Goal: Information Seeking & Learning: Learn about a topic

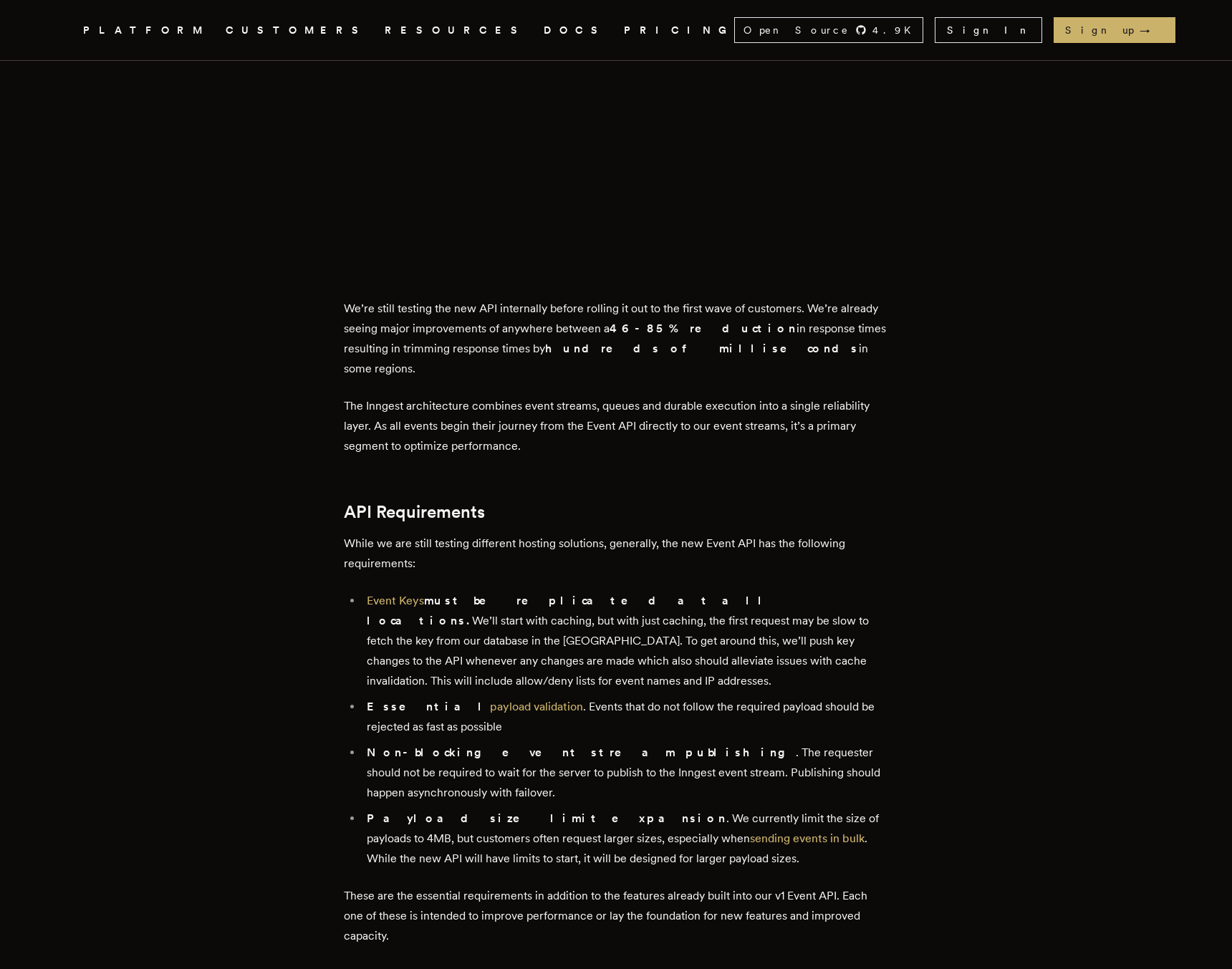
scroll to position [1208, 0]
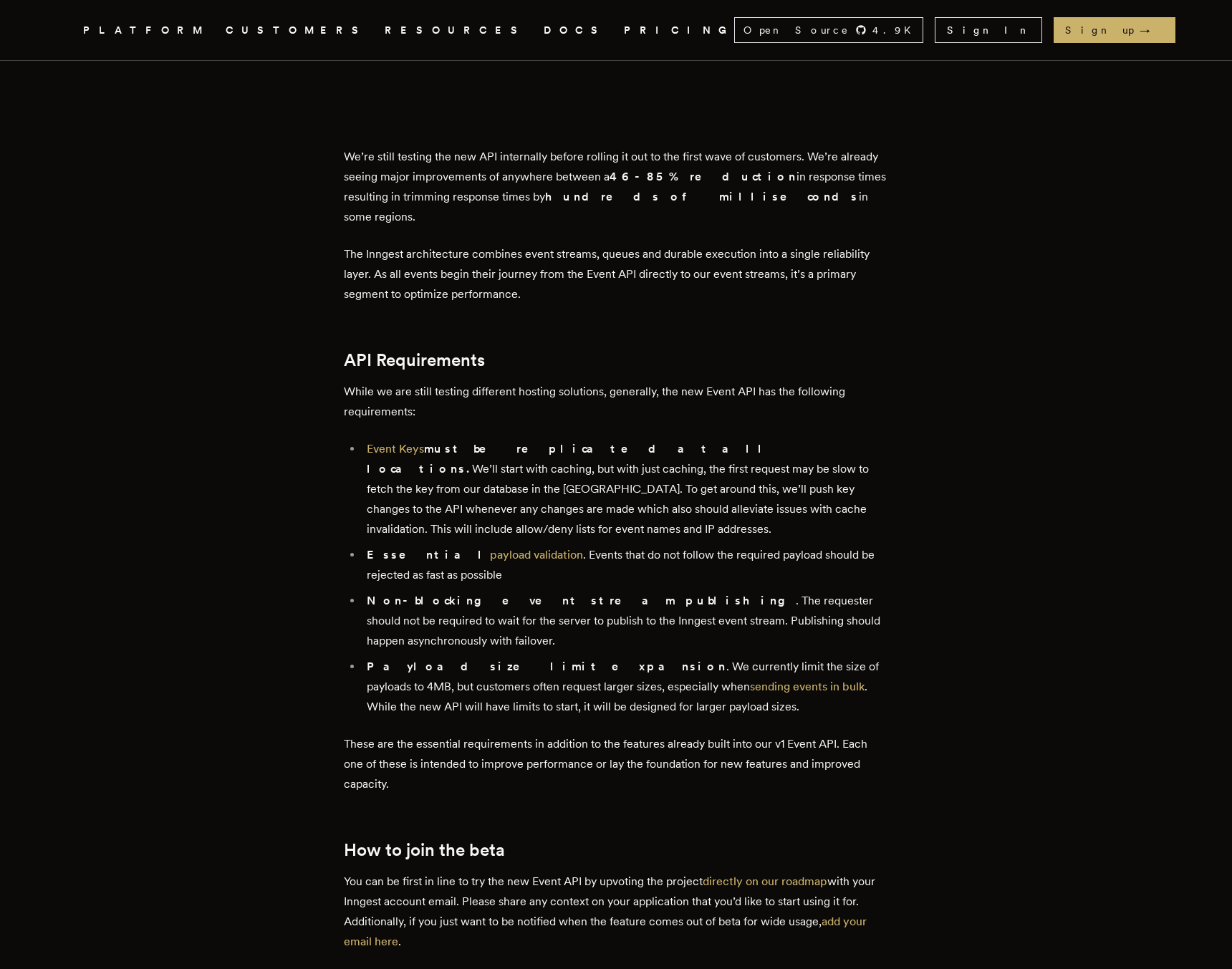
click at [505, 382] on p "While we are still testing different hosting solutions, generally, the new Even…" at bounding box center [616, 401] width 545 height 40
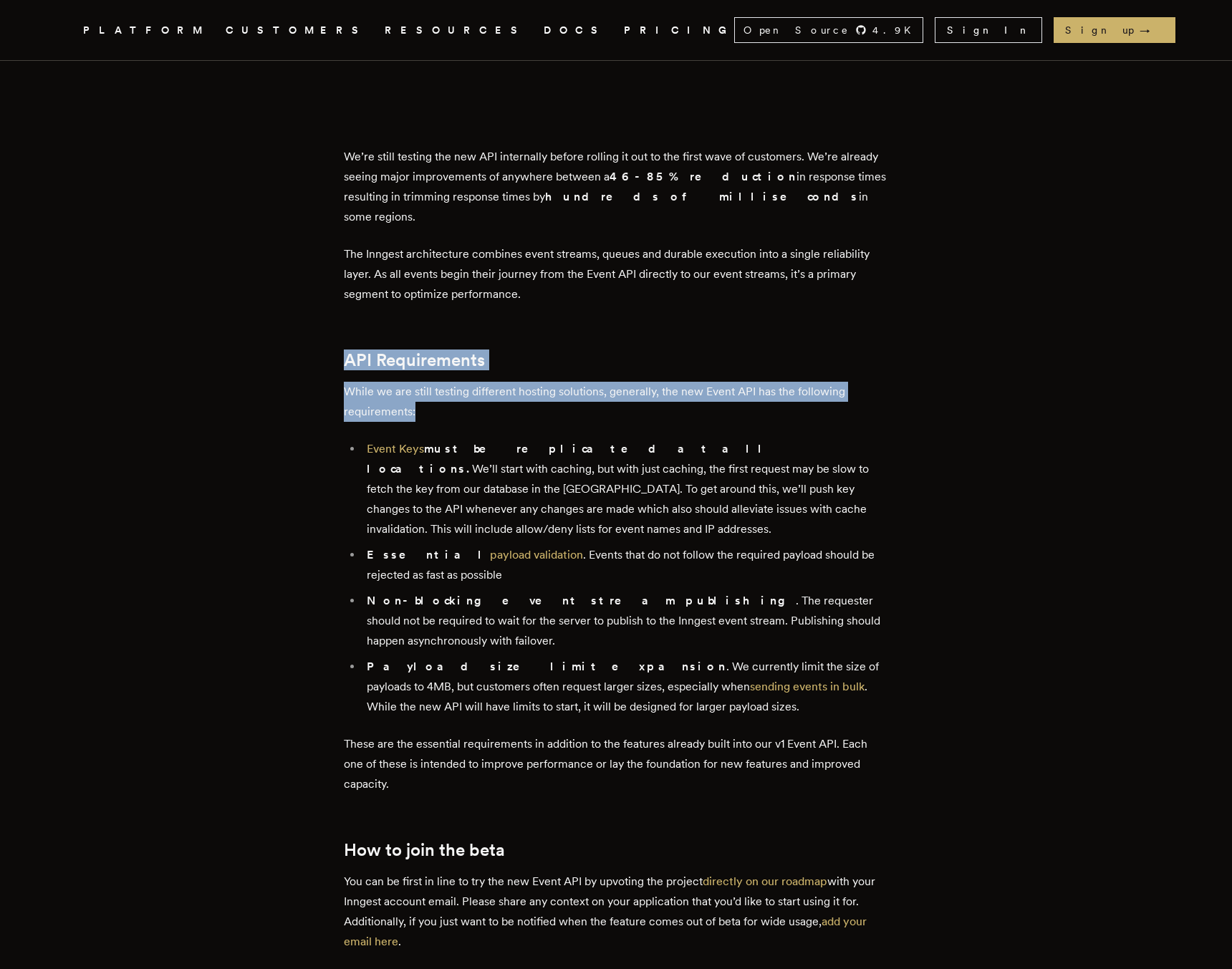
drag, startPoint x: 505, startPoint y: 366, endPoint x: 512, endPoint y: 349, distance: 18.4
click at [512, 349] on div "At the core of Inngest are events. Events are used to trigger, cancel, and cont…" at bounding box center [616, 334] width 545 height 1819
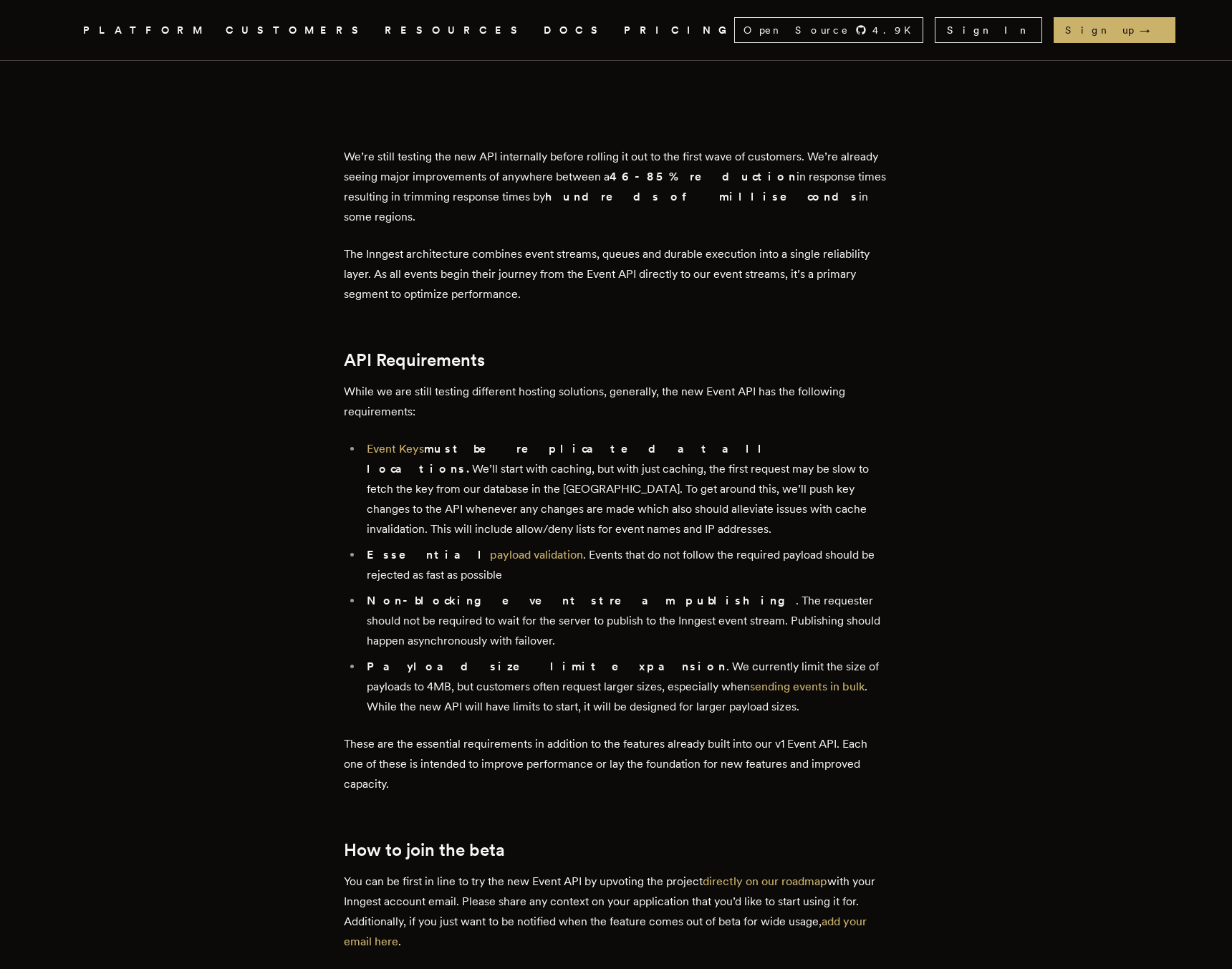
click at [512, 463] on li "Event Keys must be replicated at all locations. We’ll start with caching, but w…" at bounding box center [625, 489] width 526 height 101
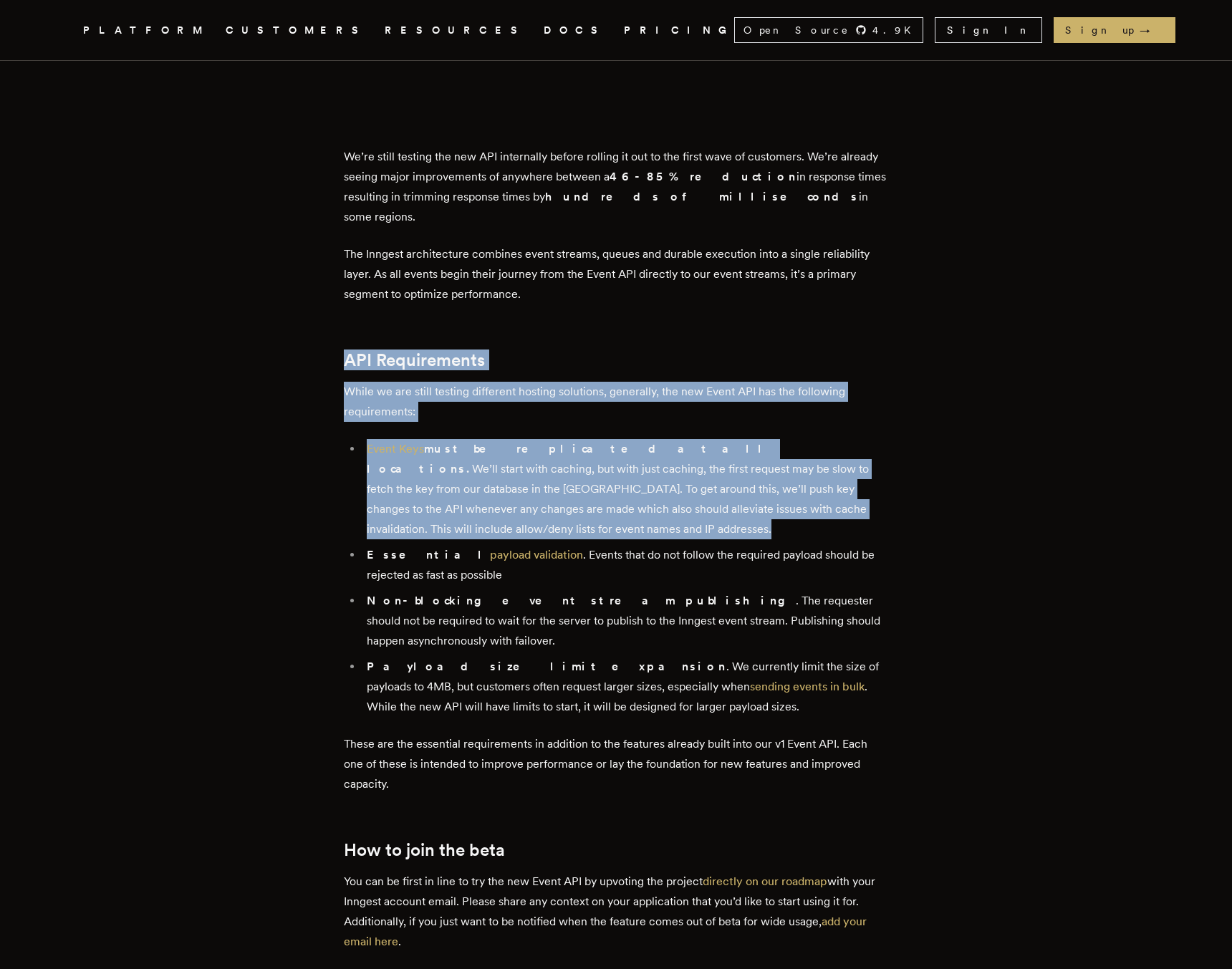
drag, startPoint x: 512, startPoint y: 463, endPoint x: 415, endPoint y: 334, distance: 161.4
click at [415, 334] on div "At the core of Inngest are events. Events are used to trigger, cancel, and cont…" at bounding box center [616, 334] width 545 height 1819
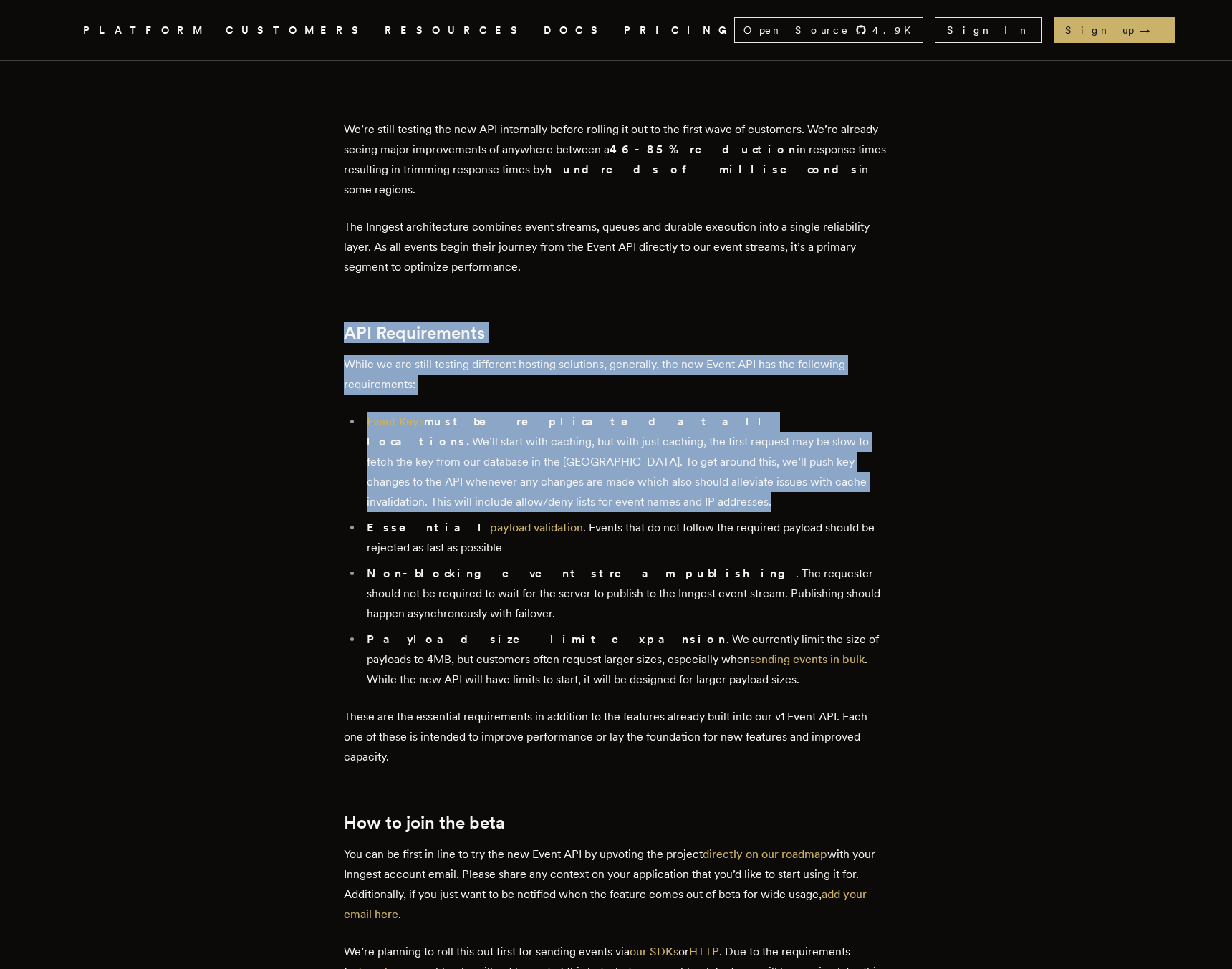
scroll to position [1236, 0]
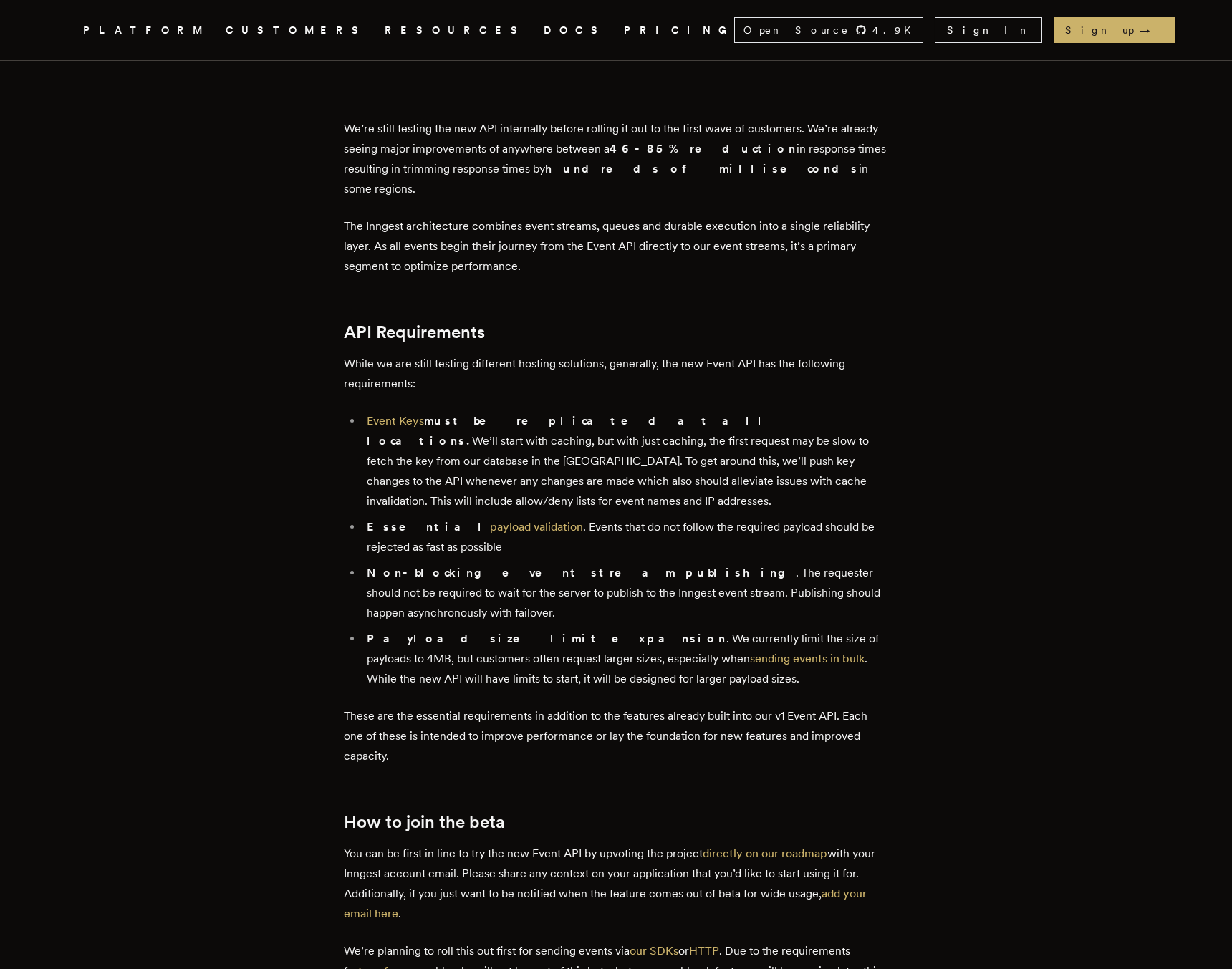
click at [585, 517] on li "Essential payload validation . Events that do not follow the required payload s…" at bounding box center [625, 537] width 526 height 40
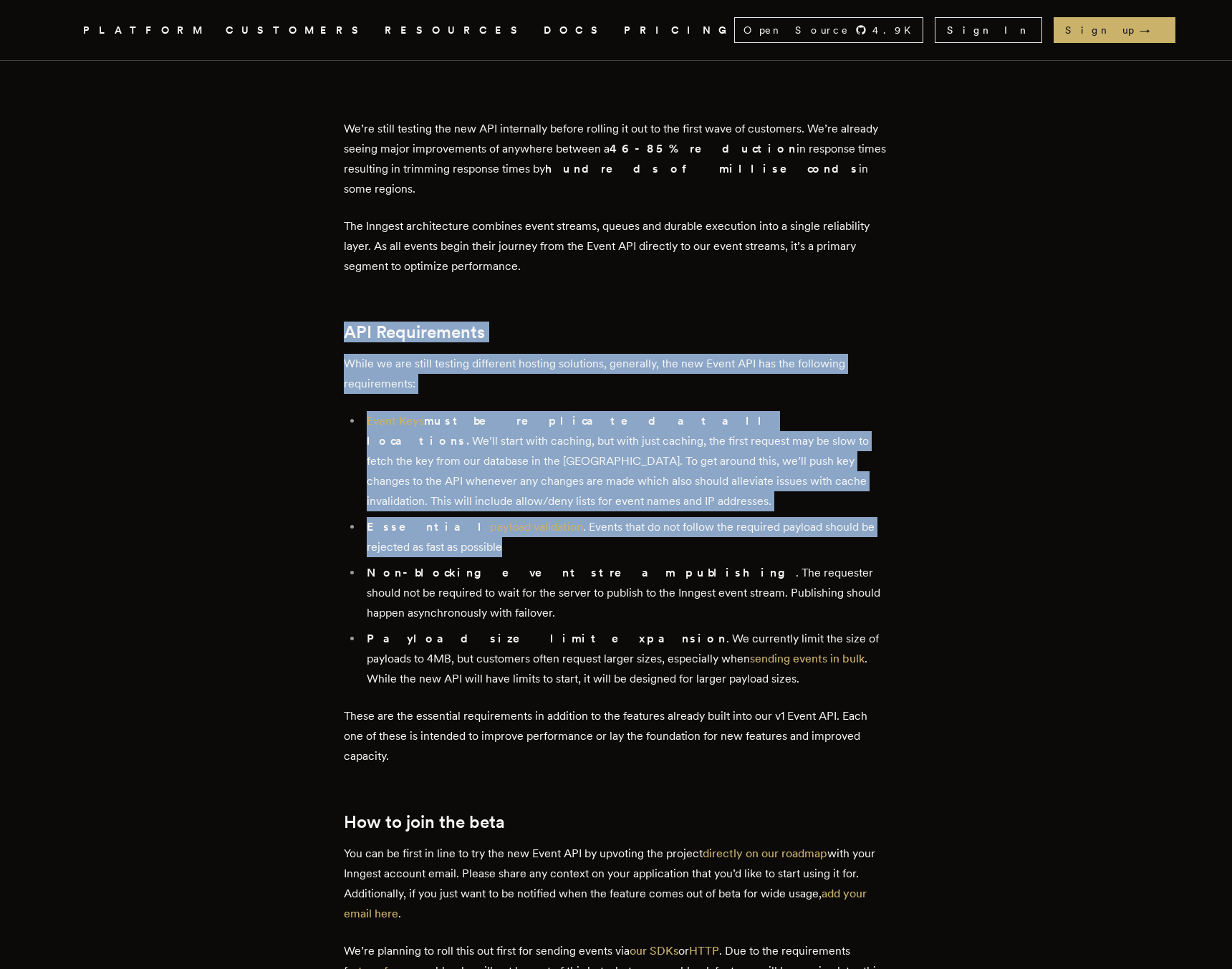
drag, startPoint x: 585, startPoint y: 492, endPoint x: 417, endPoint y: 307, distance: 249.9
click at [417, 307] on div "At the core of Inngest are events. Events are used to trigger, cancel, and cont…" at bounding box center [616, 307] width 545 height 1819
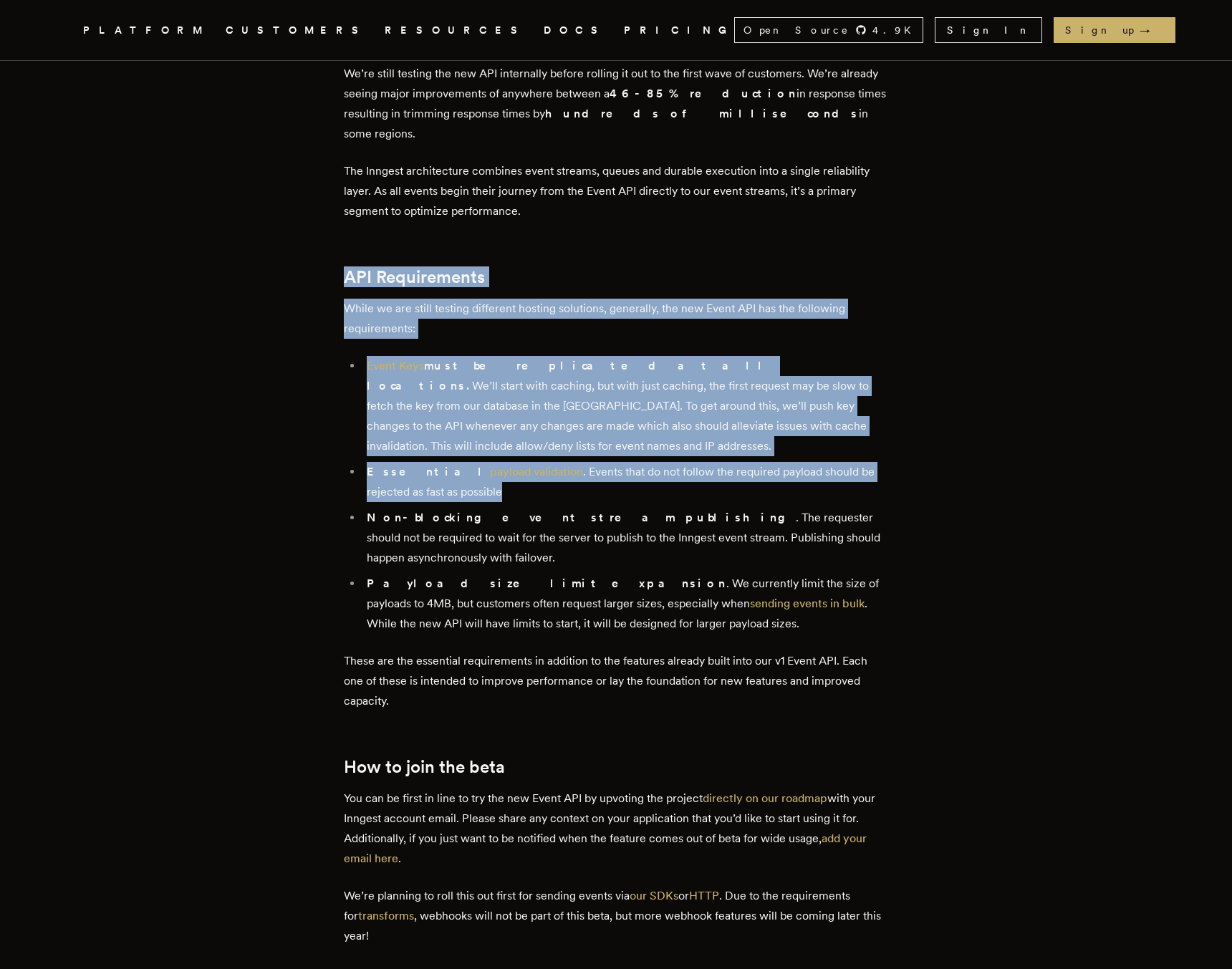
scroll to position [1299, 0]
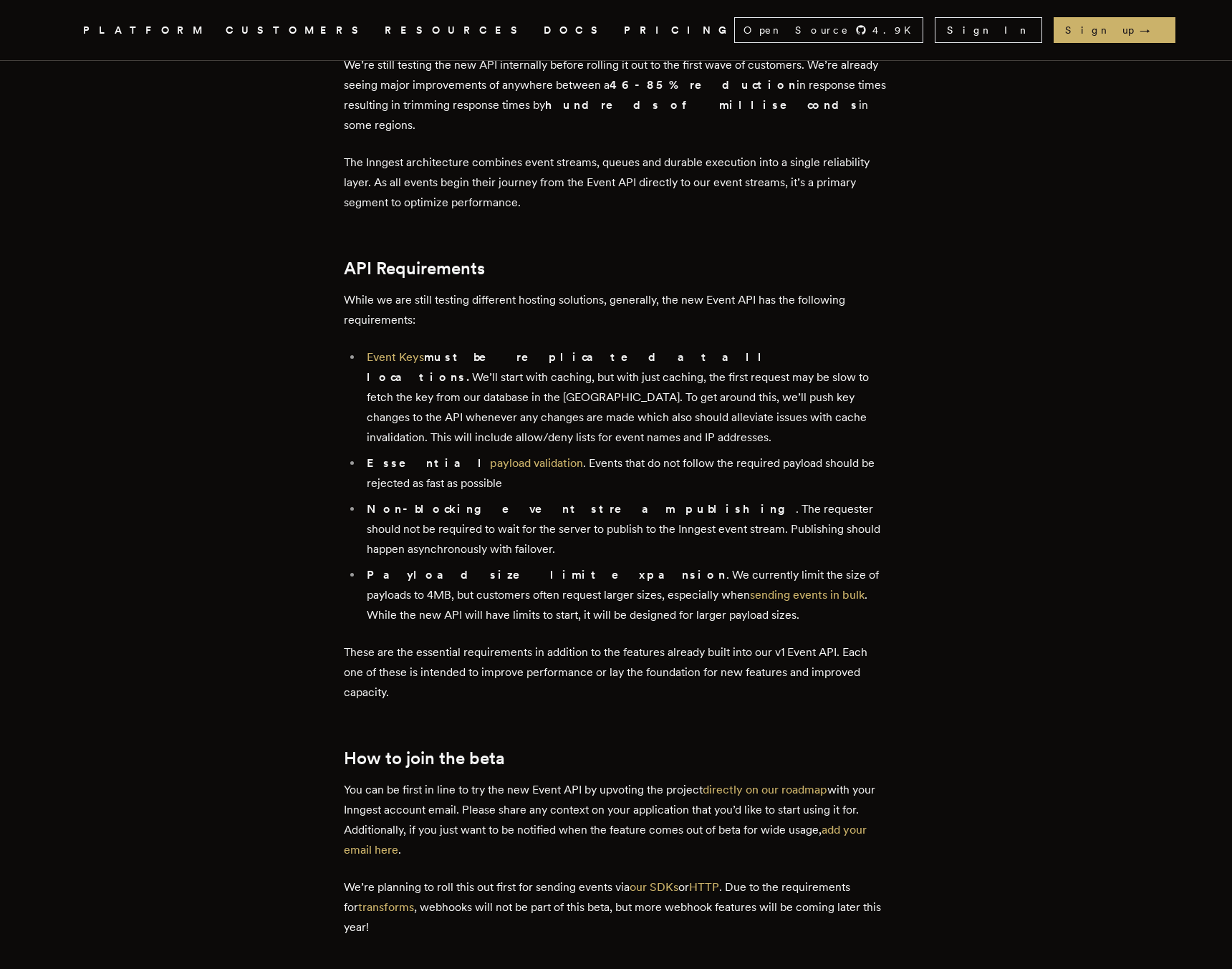
click at [463, 565] on li "Payload size limit expansion . We currently limit the size of payloads to 4MB, …" at bounding box center [625, 595] width 526 height 60
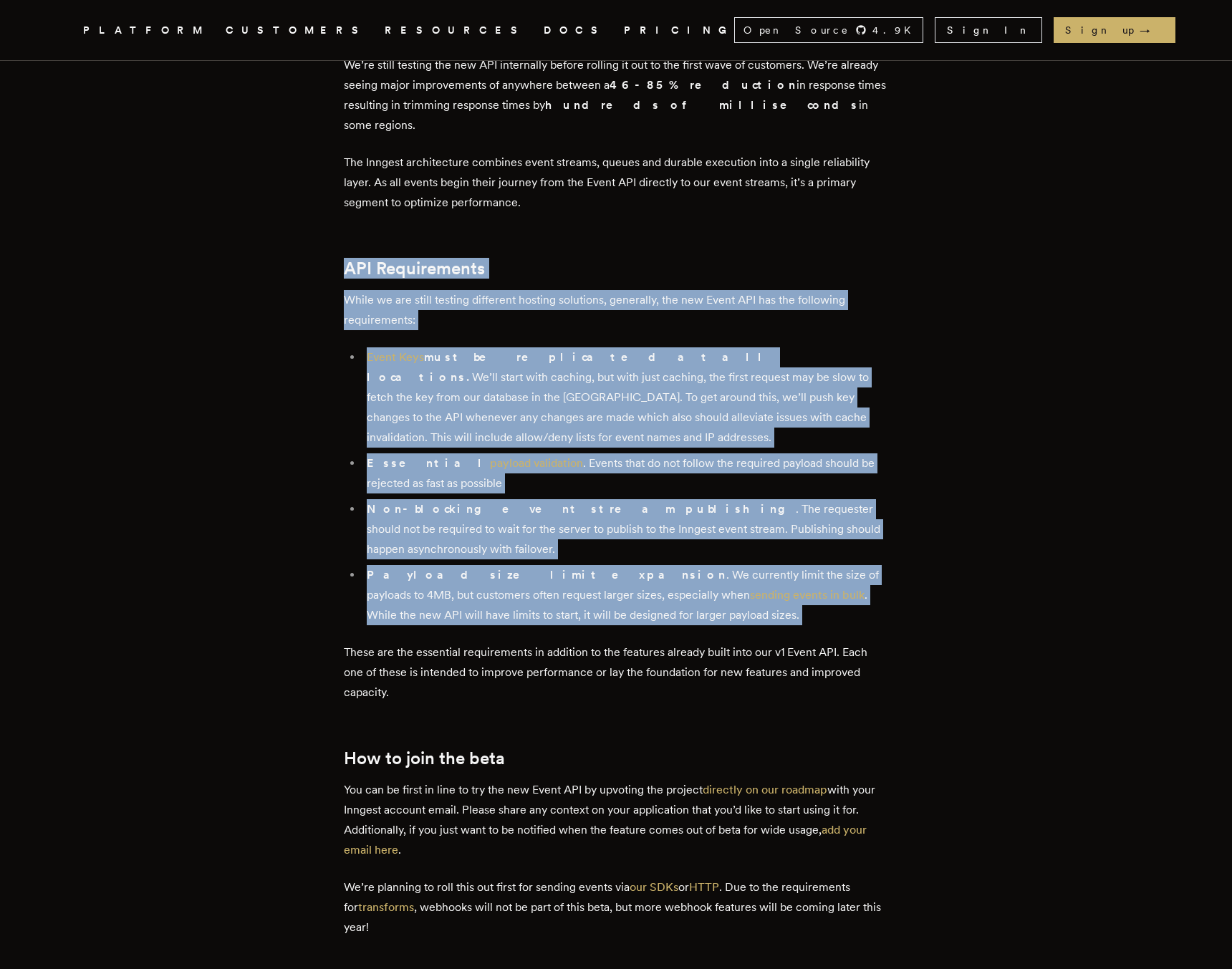
drag, startPoint x: 463, startPoint y: 535, endPoint x: 374, endPoint y: 199, distance: 347.6
click at [374, 199] on div "At the core of Inngest are events. Events are used to trigger, cancel, and cont…" at bounding box center [616, 243] width 545 height 1819
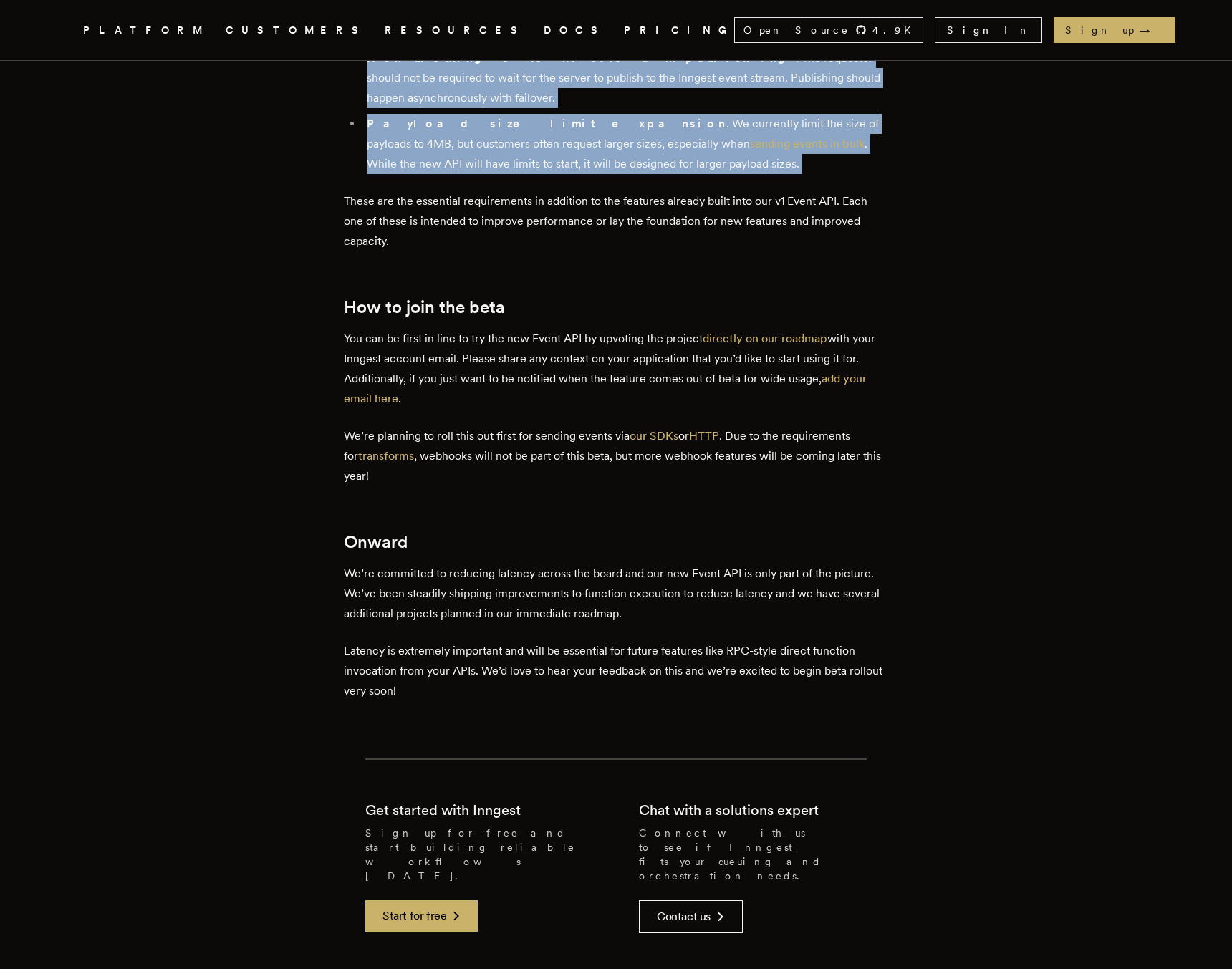
scroll to position [1768, 0]
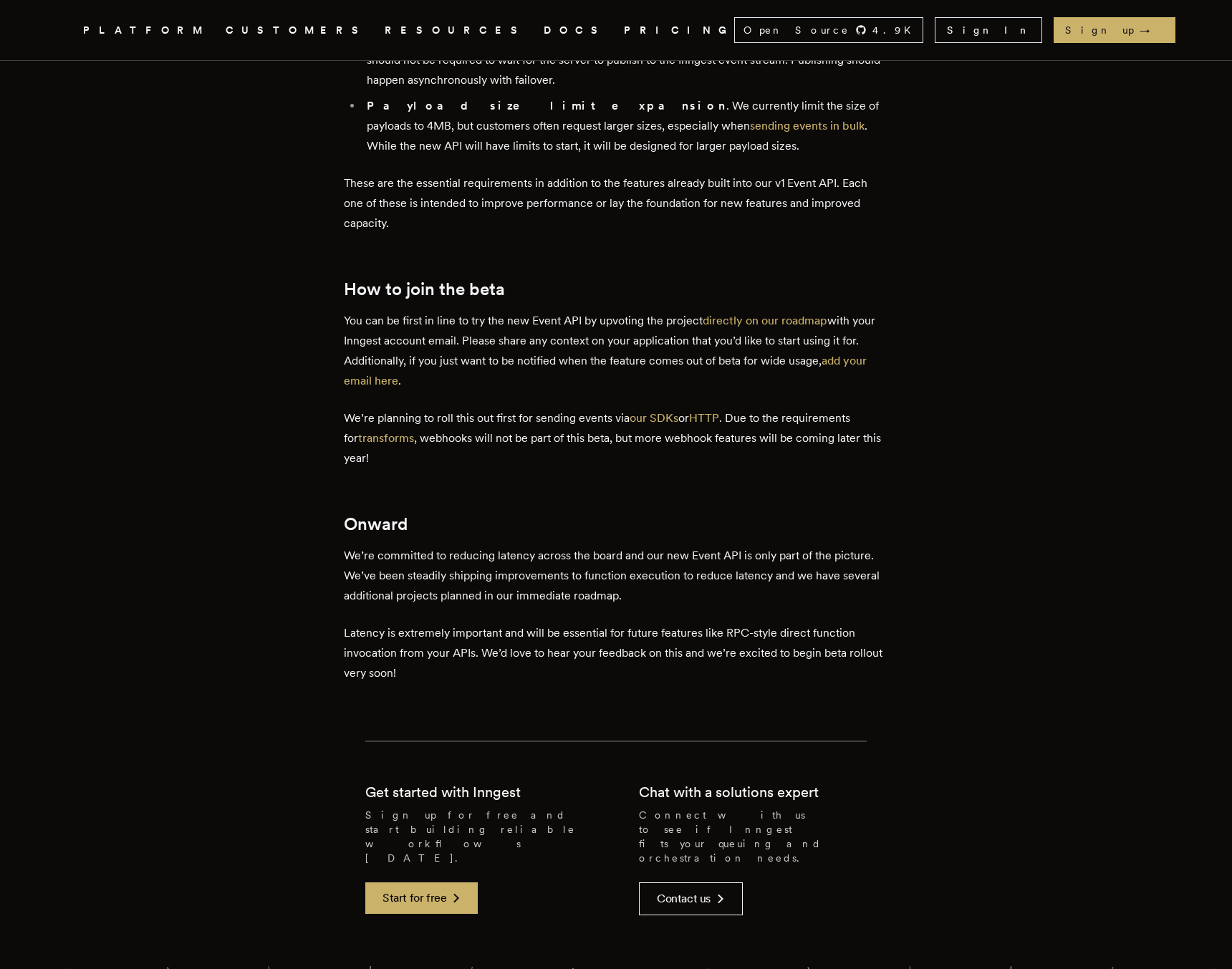
click at [514, 623] on p "Latency is extremely important and will be essential for future features like R…" at bounding box center [616, 653] width 545 height 60
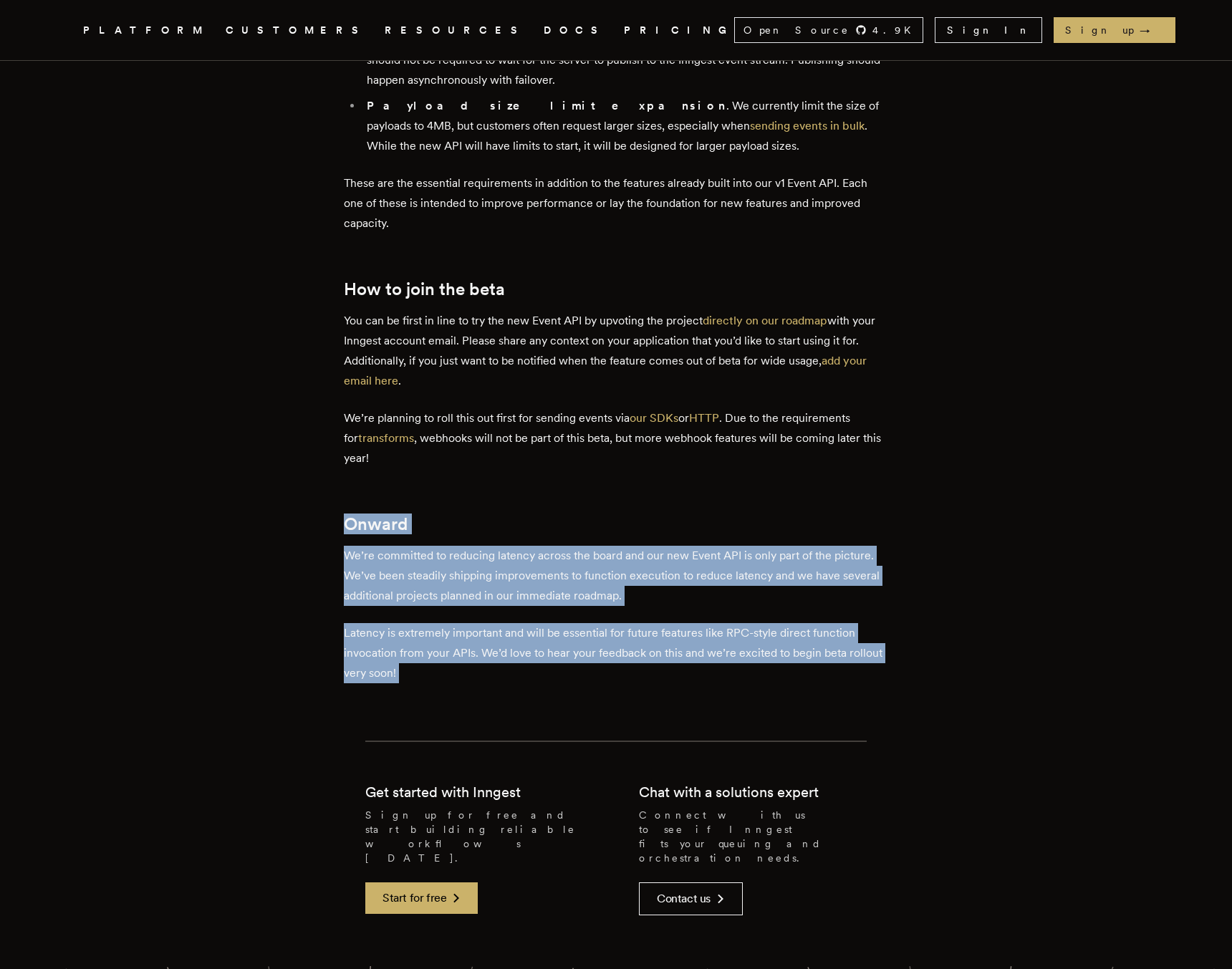
drag, startPoint x: 514, startPoint y: 593, endPoint x: 529, endPoint y: 460, distance: 133.8
click at [529, 514] on h2 "Onward" at bounding box center [616, 524] width 545 height 20
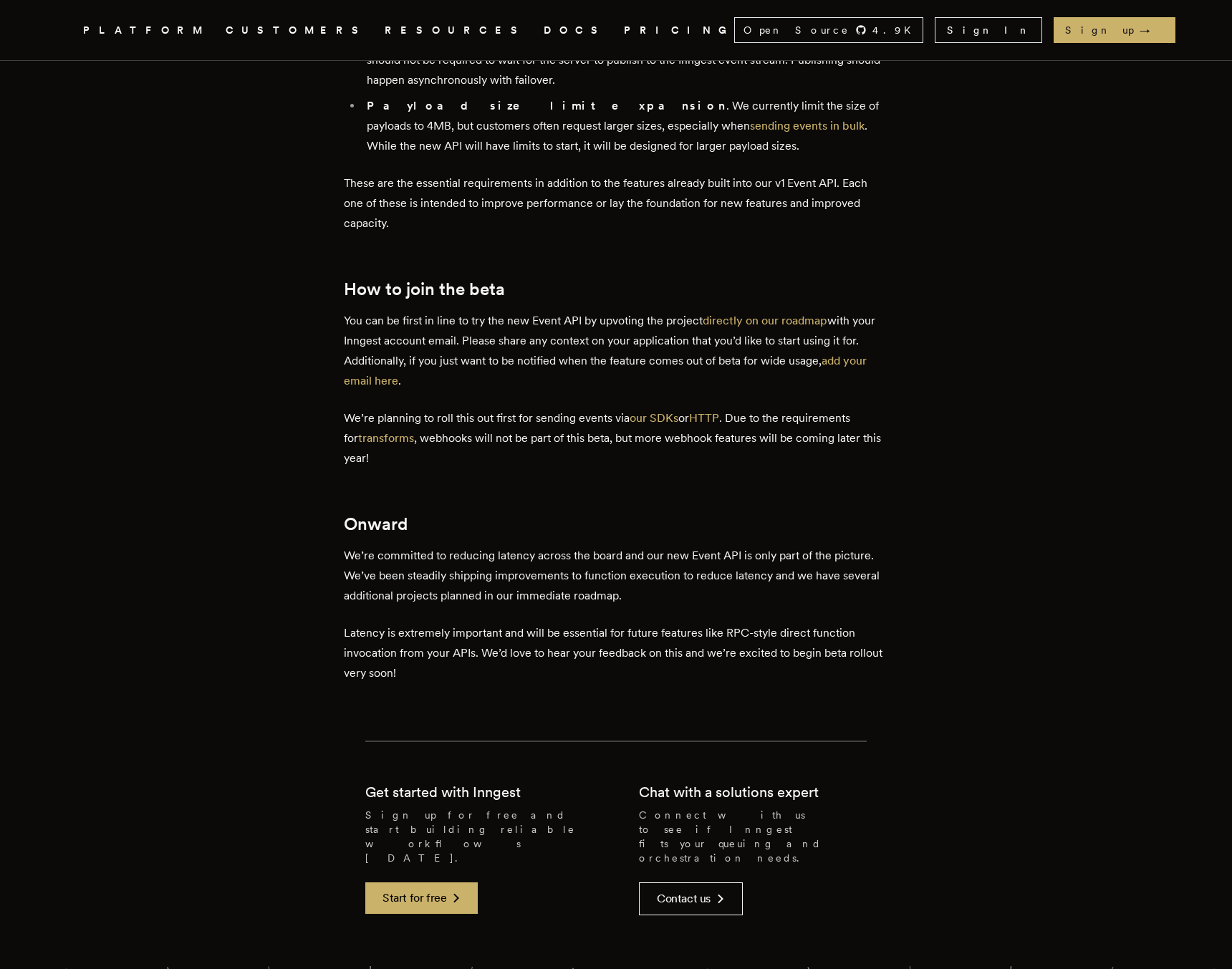
click at [529, 514] on h2 "Onward" at bounding box center [616, 524] width 545 height 20
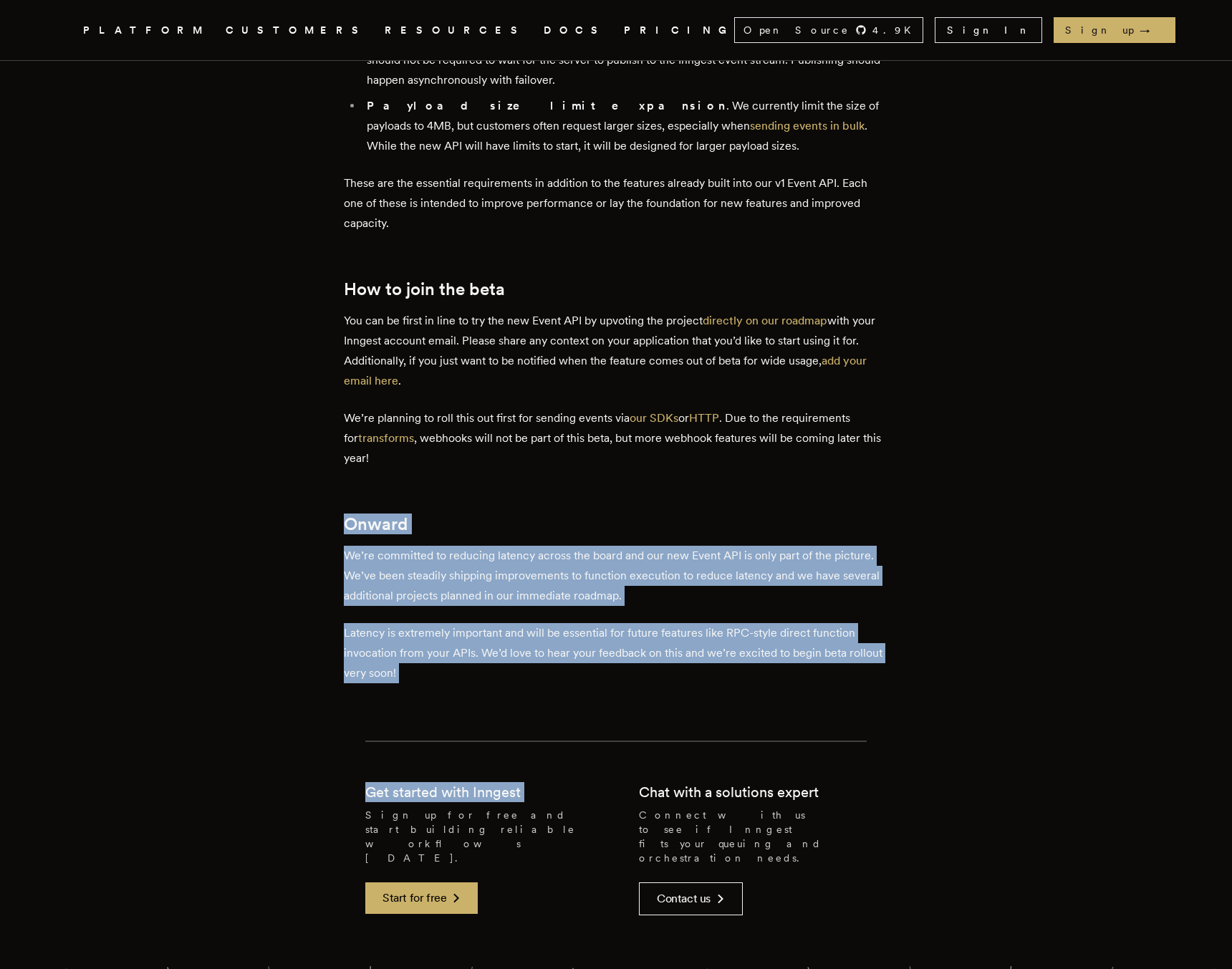
drag, startPoint x: 529, startPoint y: 460, endPoint x: 557, endPoint y: 641, distance: 183.2
click at [559, 623] on p "Latency is extremely important and will be essential for future features like R…" at bounding box center [616, 653] width 545 height 60
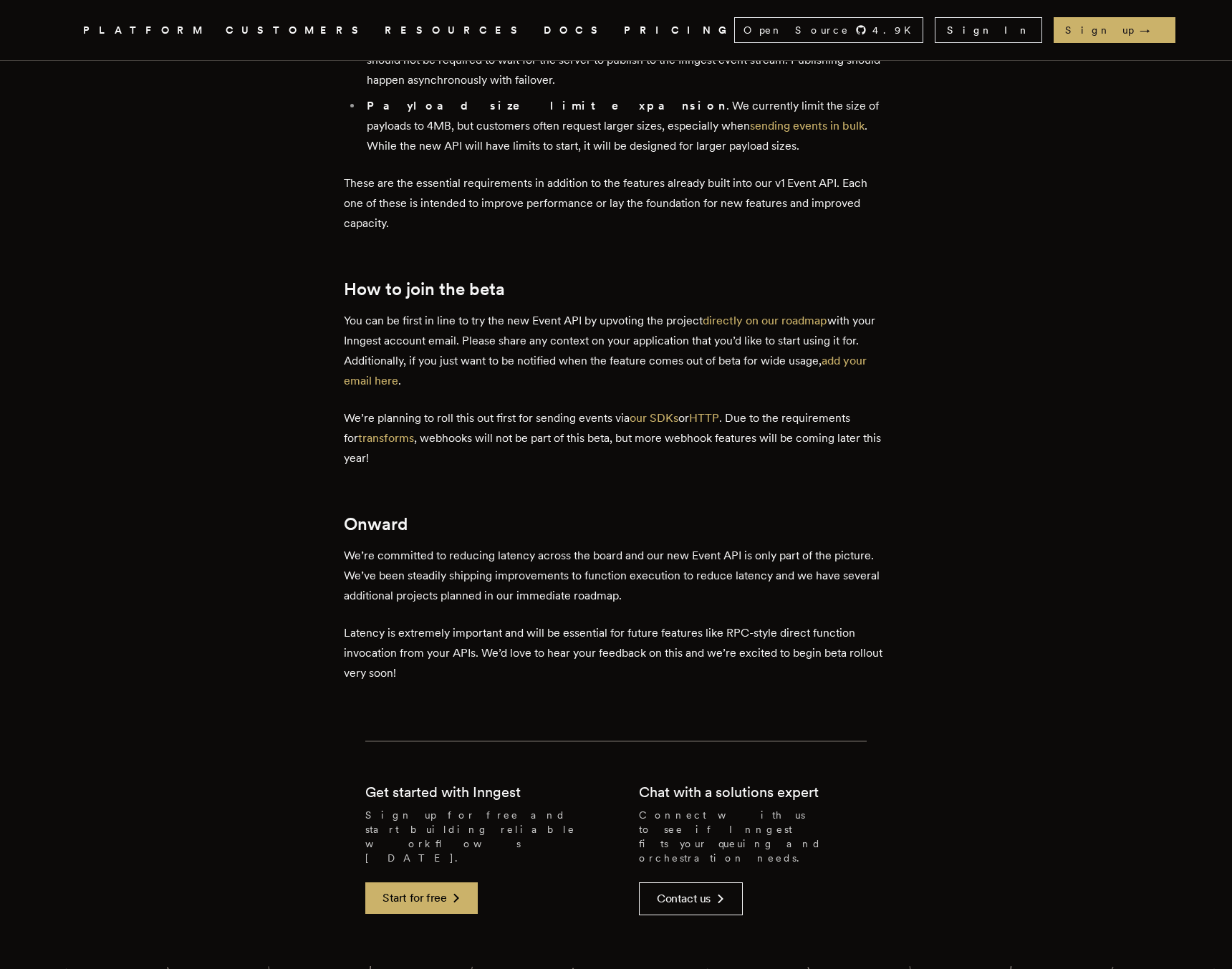
click at [559, 623] on p "Latency is extremely important and will be essential for future features like R…" at bounding box center [616, 653] width 545 height 60
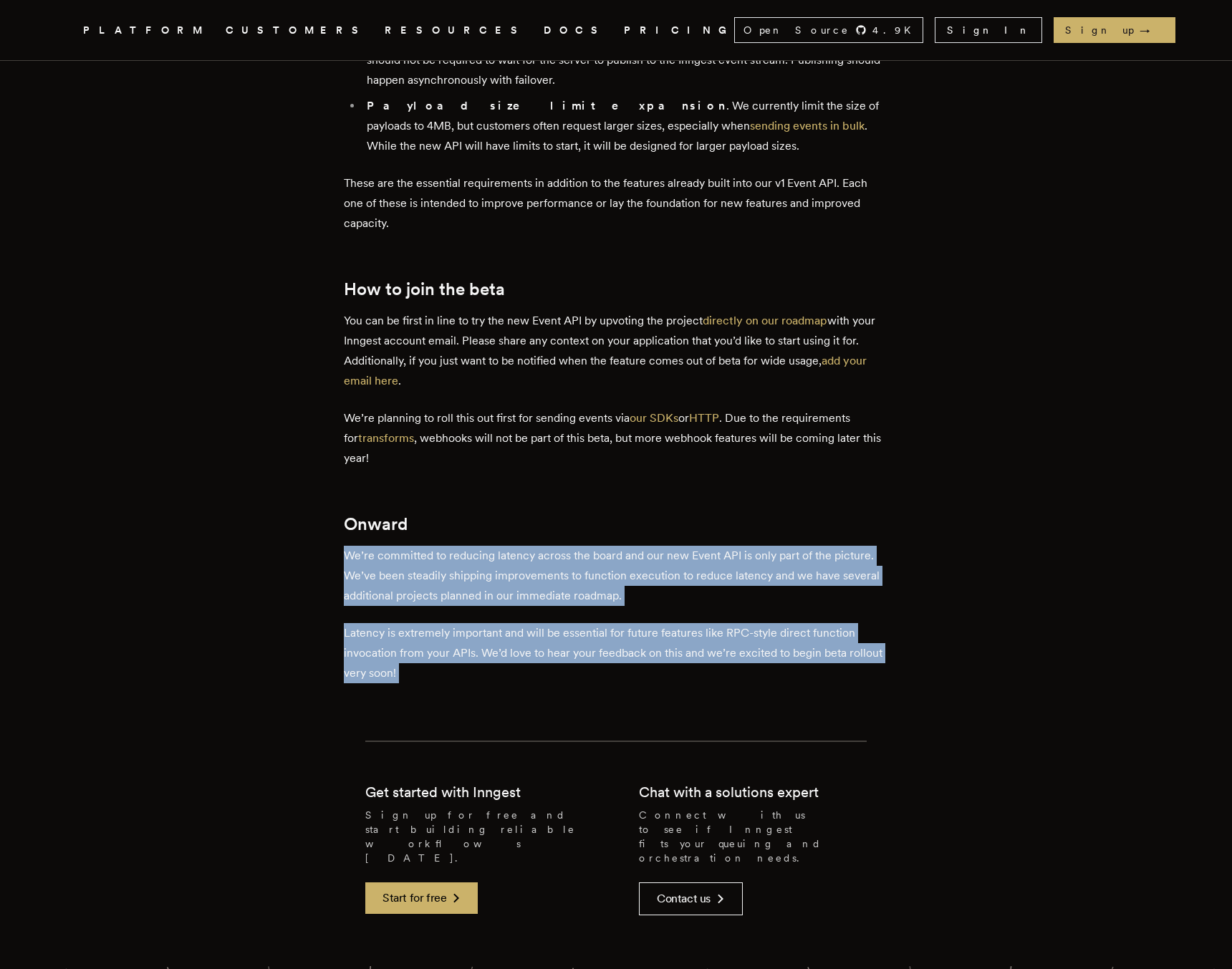
drag, startPoint x: 559, startPoint y: 610, endPoint x: 533, endPoint y: 474, distance: 138.5
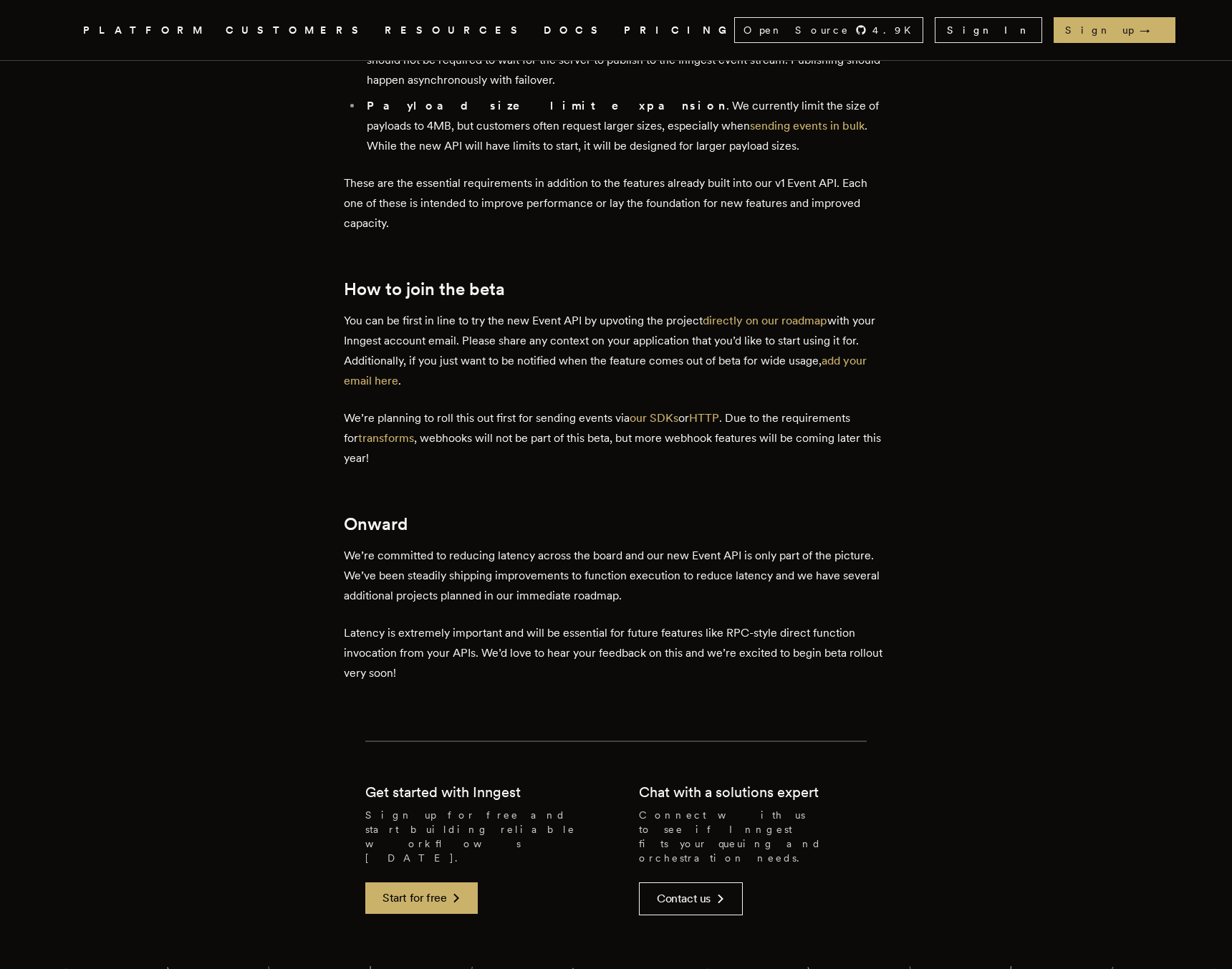
click at [539, 514] on h2 "Onward" at bounding box center [616, 524] width 545 height 20
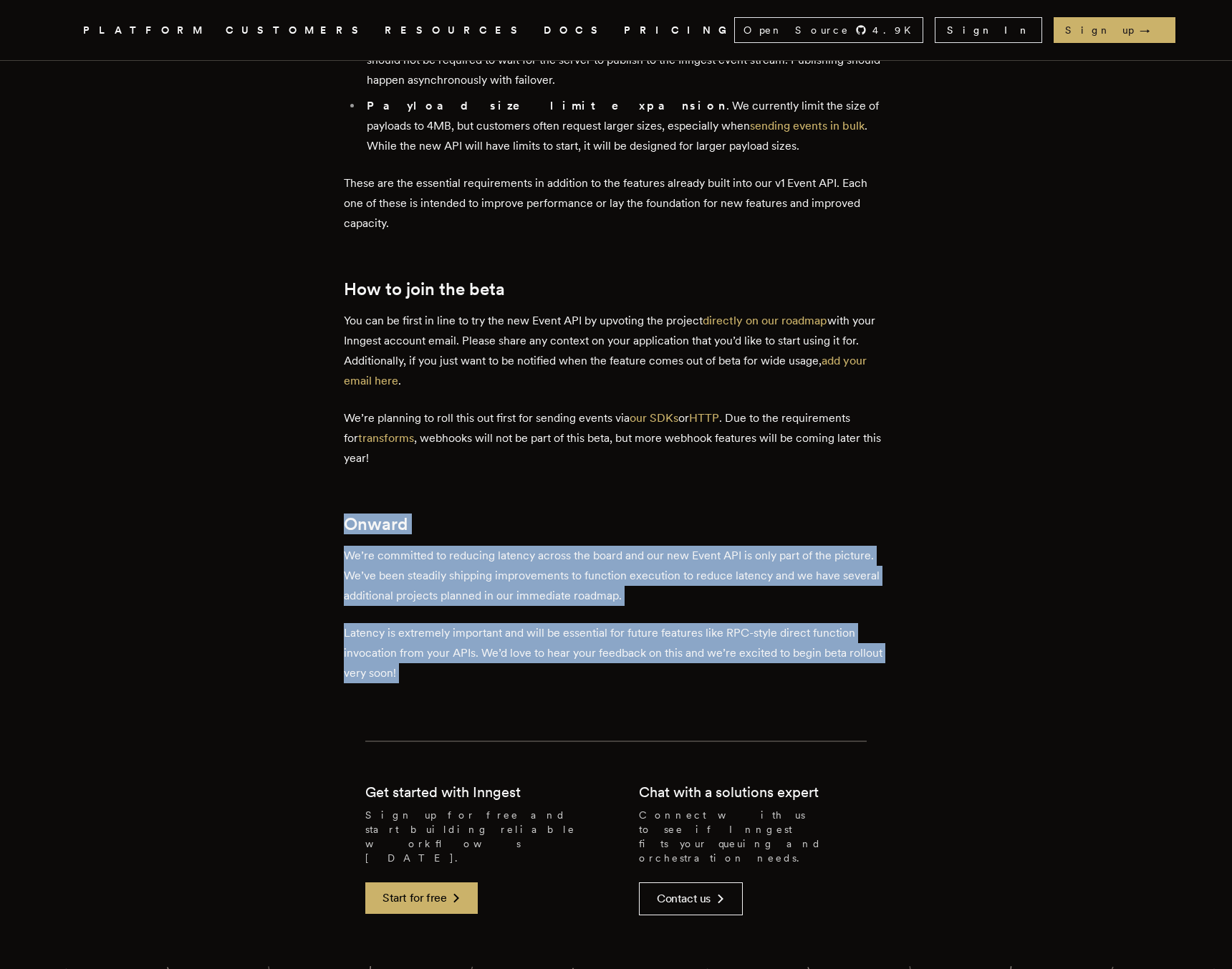
drag, startPoint x: 539, startPoint y: 465, endPoint x: 564, endPoint y: 570, distance: 107.9
click at [564, 623] on p "Latency is extremely important and will be essential for future features like R…" at bounding box center [616, 653] width 545 height 60
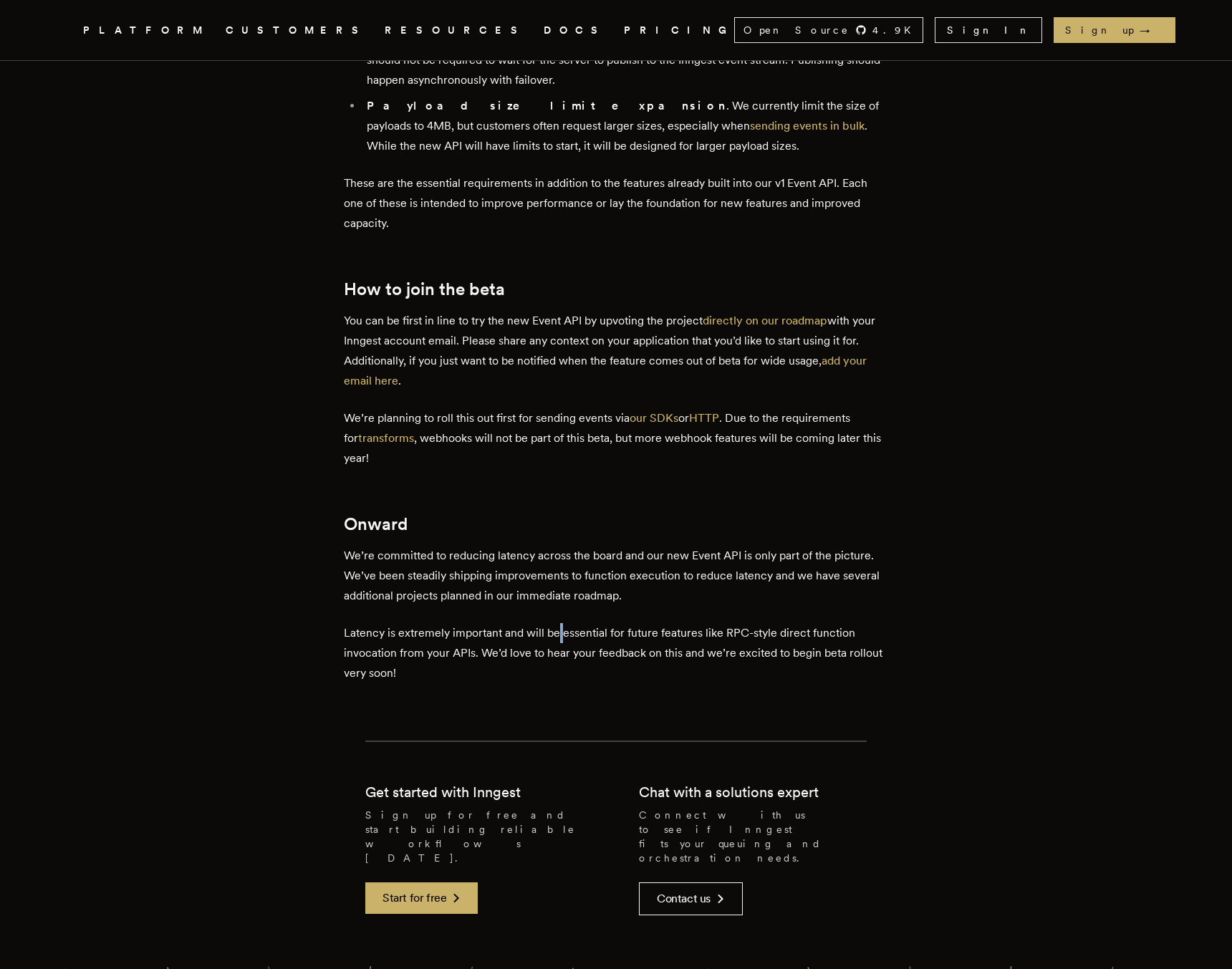
click at [564, 623] on p "Latency is extremely important and will be essential for future features like R…" at bounding box center [616, 653] width 545 height 60
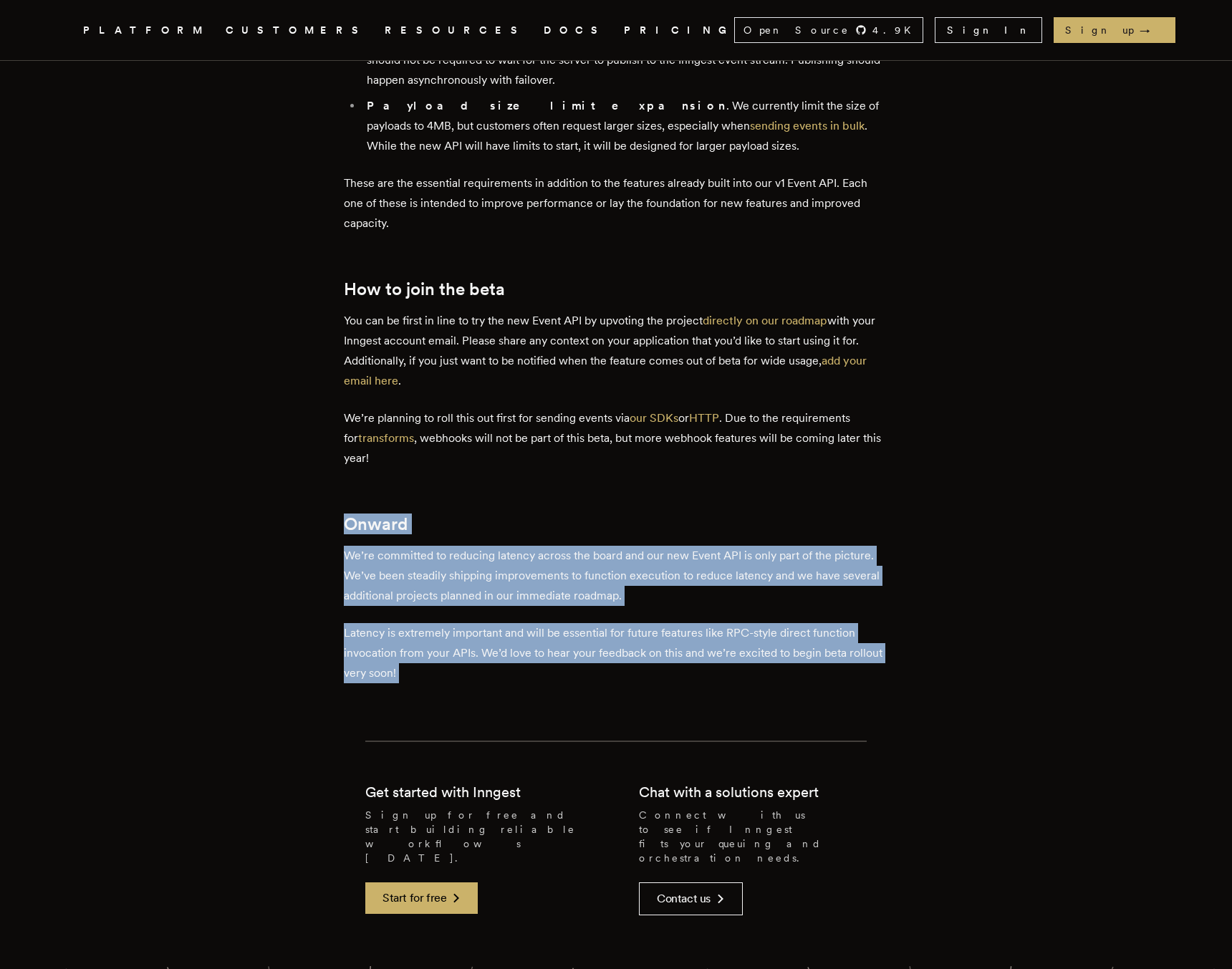
drag, startPoint x: 564, startPoint y: 570, endPoint x: 405, endPoint y: 458, distance: 194.5
click at [581, 546] on p "We’re committed to reducing latency across the board and our new Event API is o…" at bounding box center [616, 575] width 545 height 60
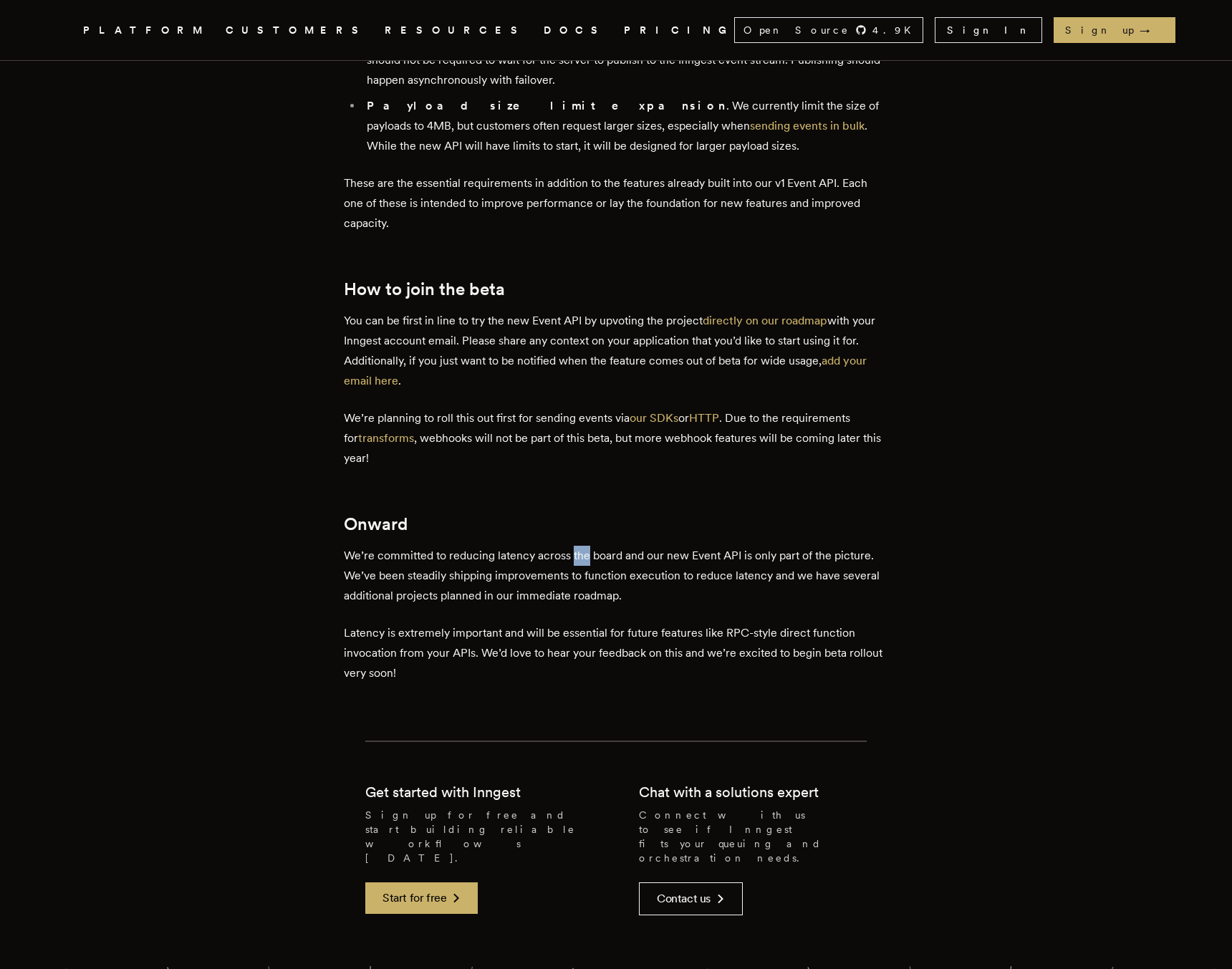
click at [581, 546] on p "We’re committed to reducing latency across the board and our new Event API is o…" at bounding box center [616, 575] width 545 height 60
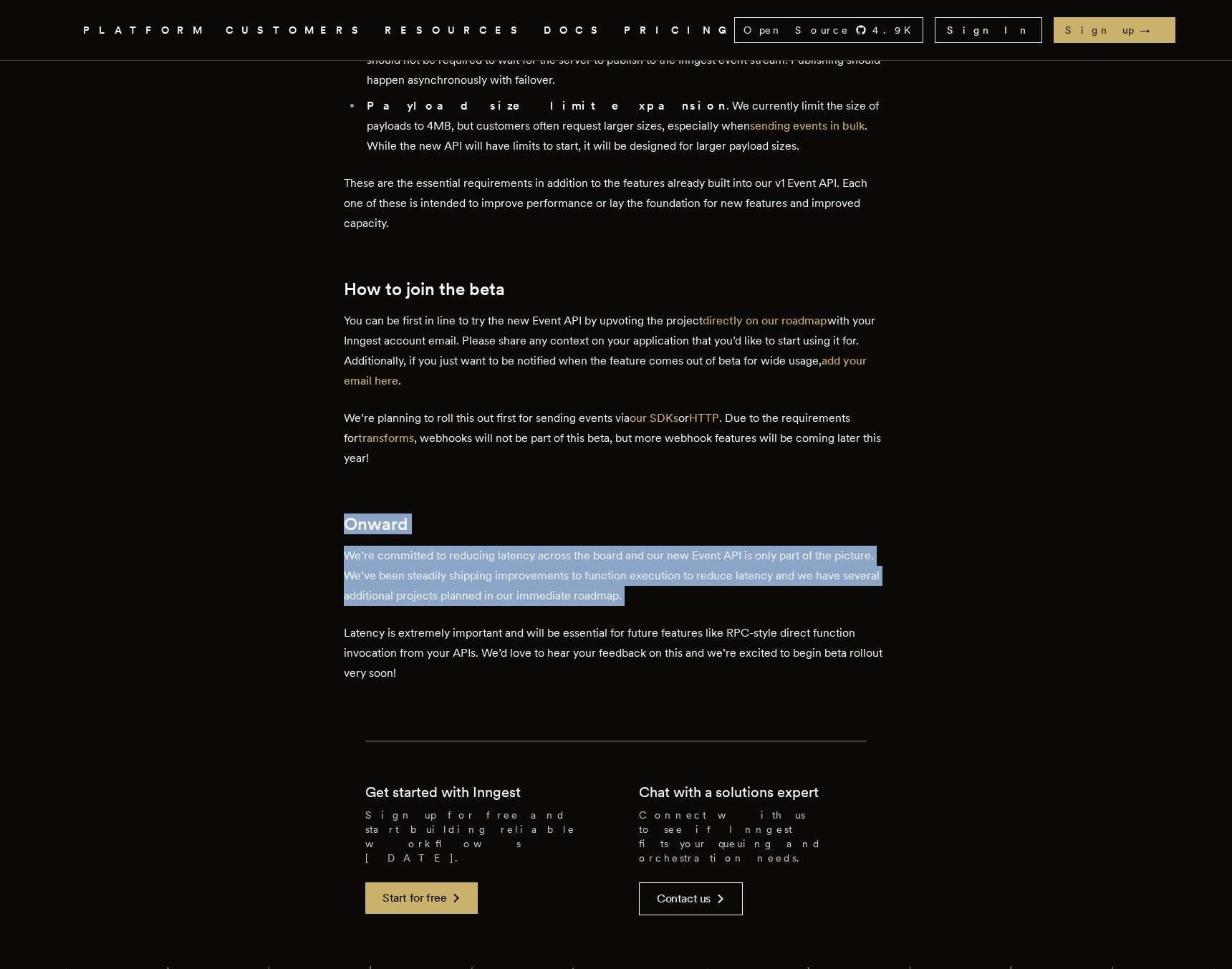
drag, startPoint x: 581, startPoint y: 503, endPoint x: 359, endPoint y: 469, distance: 224.6
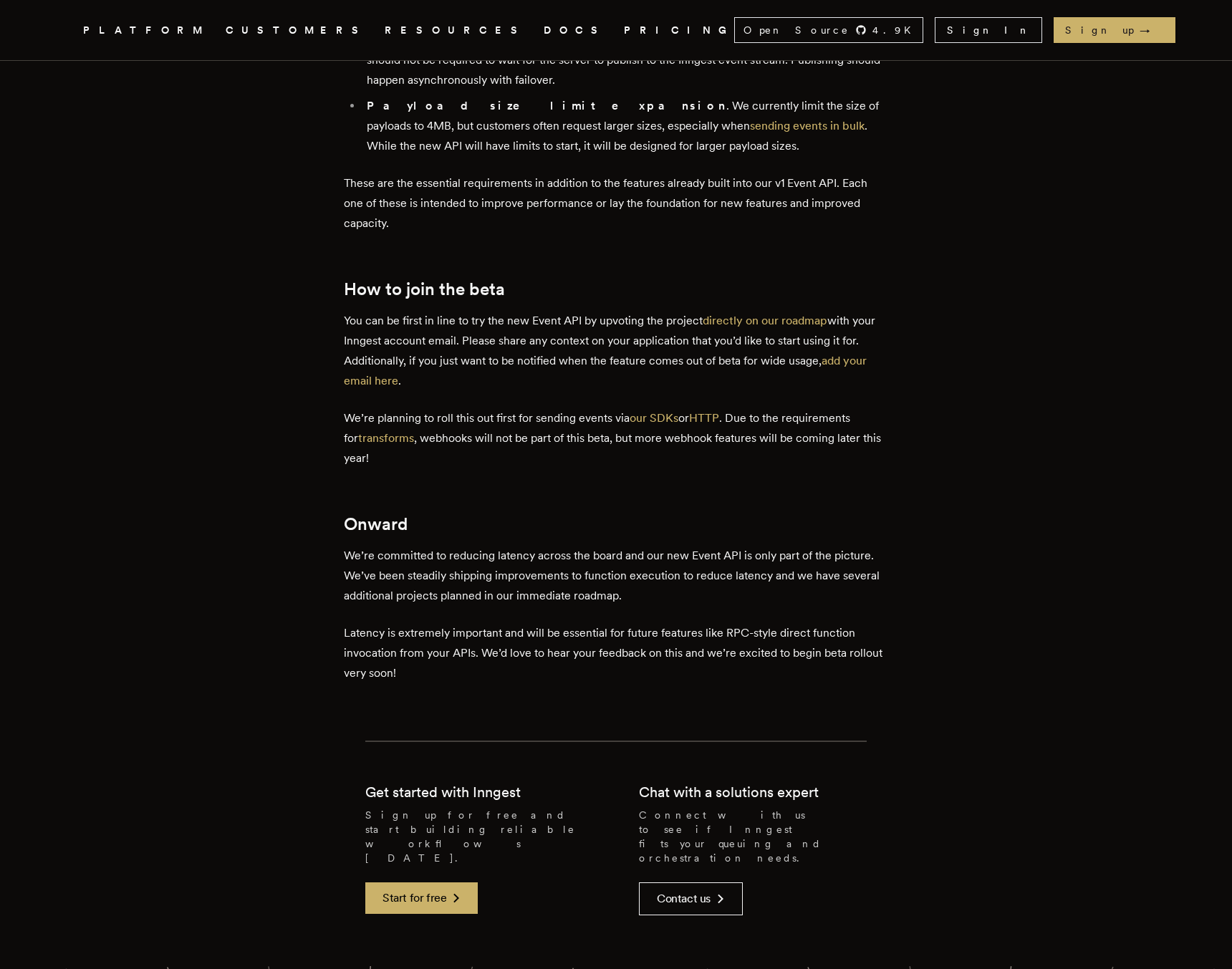
click at [603, 623] on p "Latency is extremely important and will be essential for future features like R…" at bounding box center [616, 653] width 545 height 60
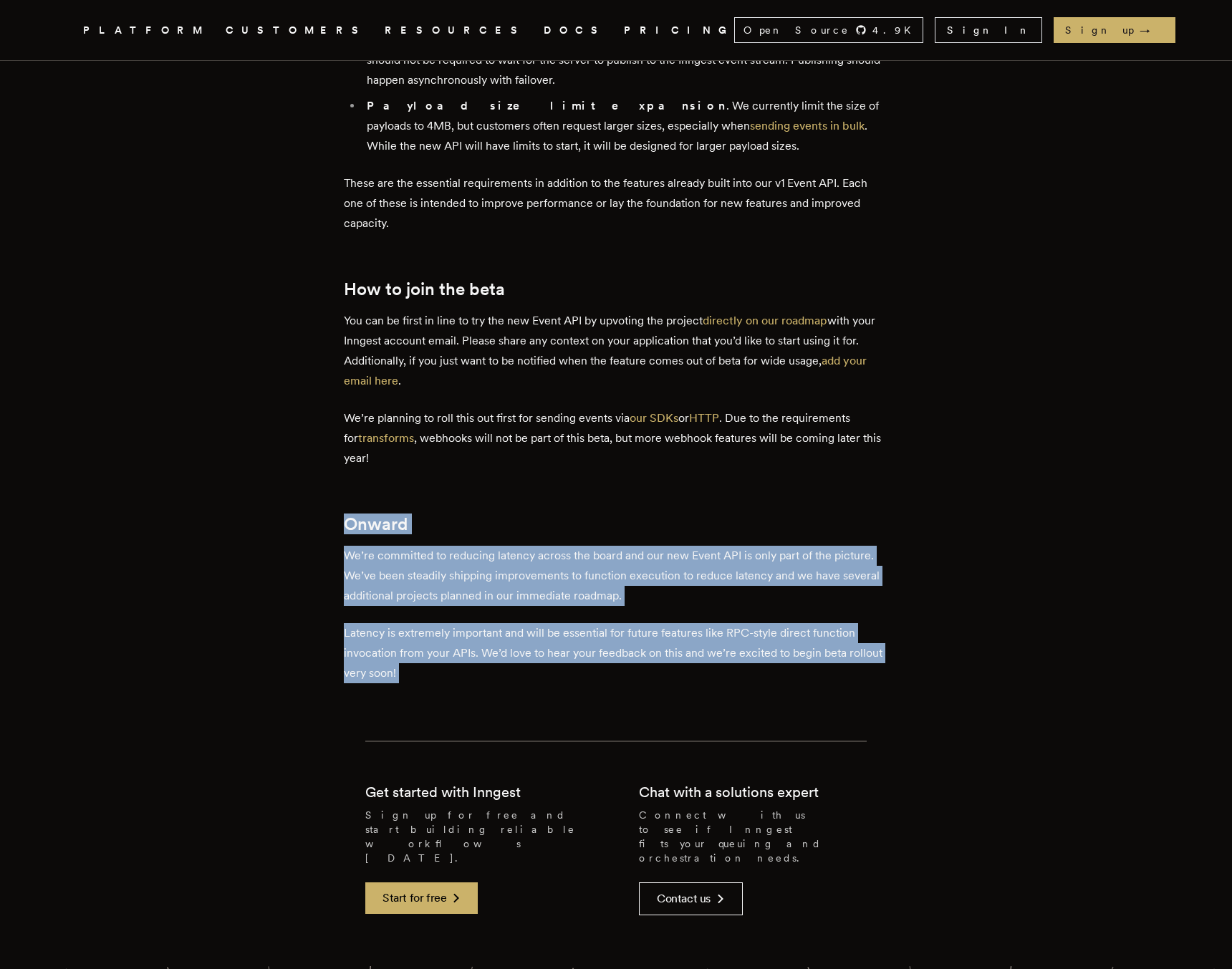
drag, startPoint x: 603, startPoint y: 603, endPoint x: 352, endPoint y: 456, distance: 290.9
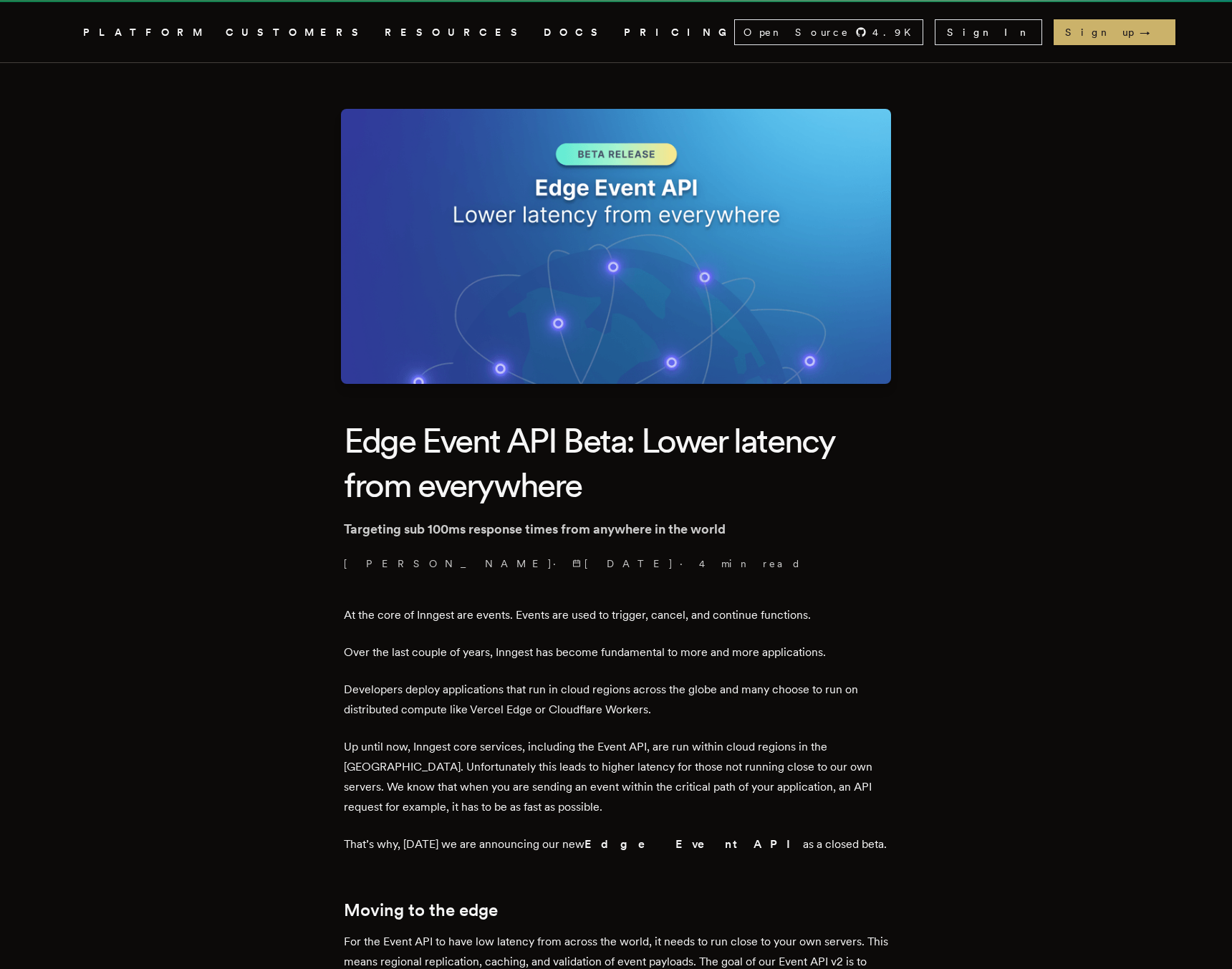
scroll to position [0, 0]
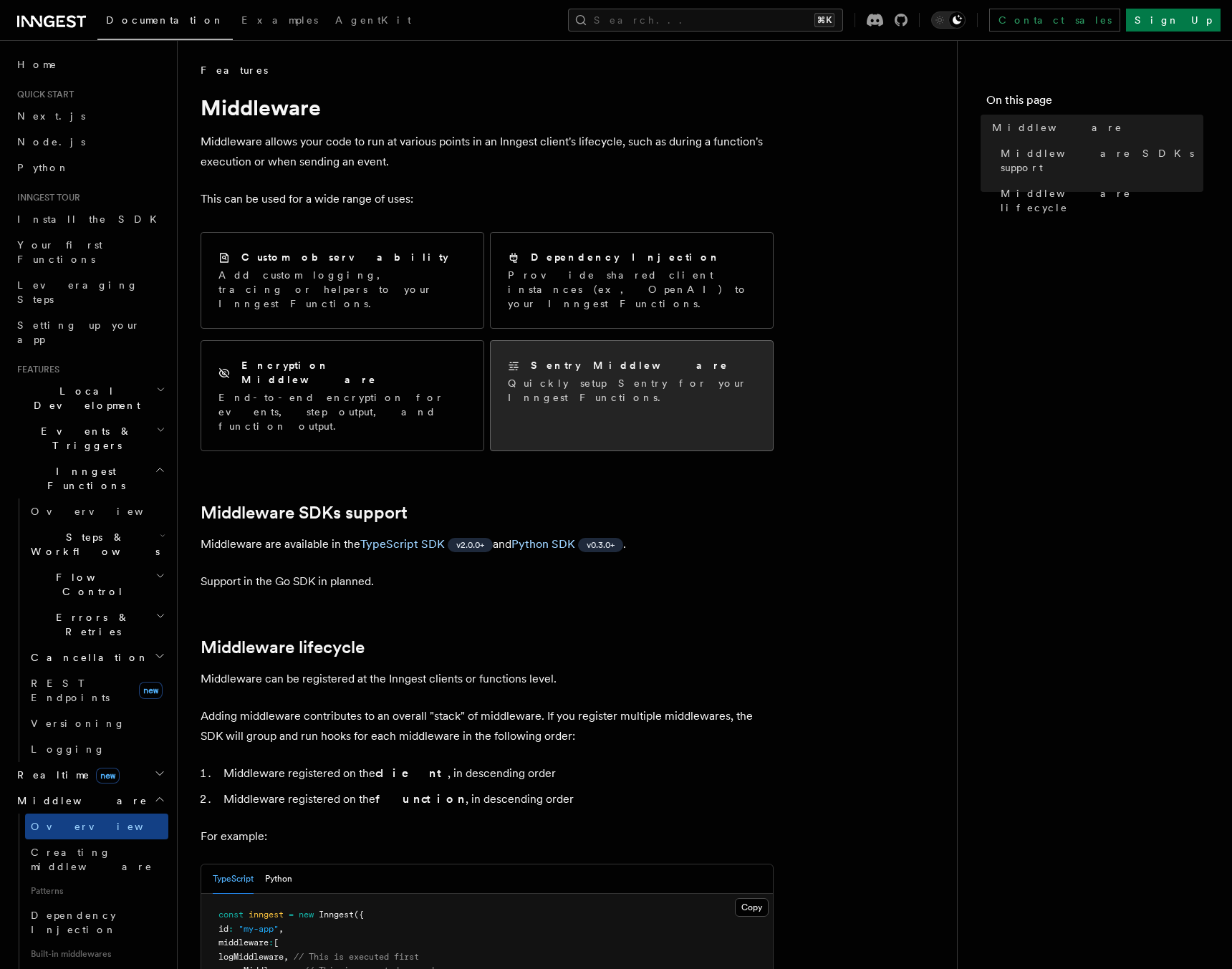
click at [623, 358] on div "Sentry Middleware" at bounding box center [632, 366] width 248 height 15
